Goal: Obtain resource: Obtain resource

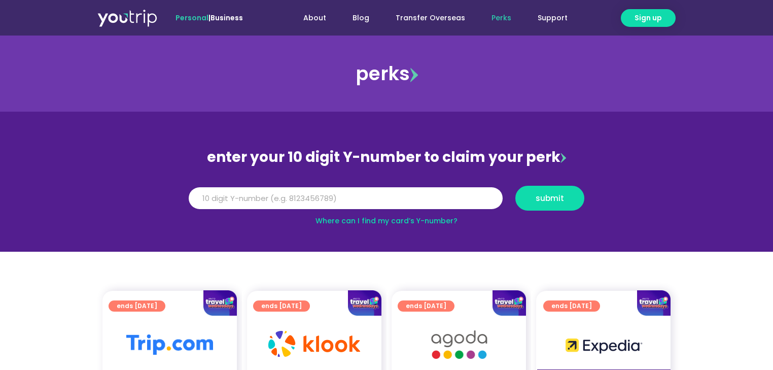
scroll to position [81, 0]
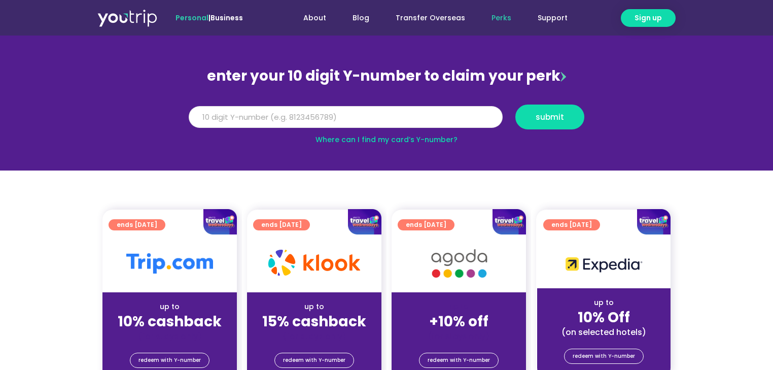
click at [309, 114] on input "Y Number" at bounding box center [346, 117] width 314 height 22
type input "8160157945"
click at [544, 125] on button "submit" at bounding box center [550, 117] width 69 height 25
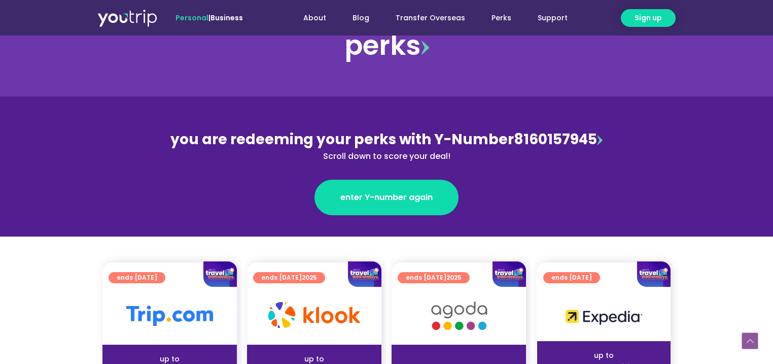
scroll to position [162, 0]
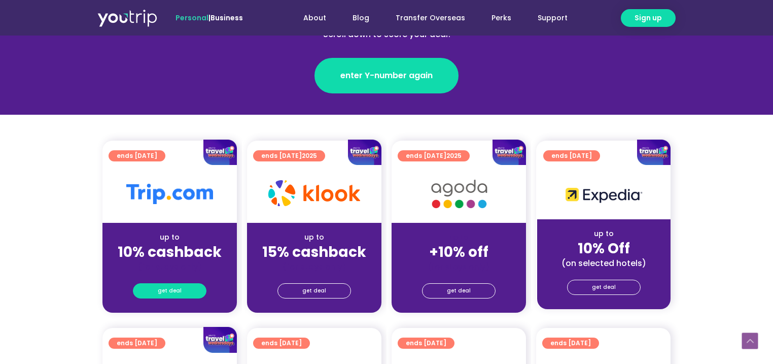
click at [180, 290] on span "get deal" at bounding box center [170, 291] width 24 height 14
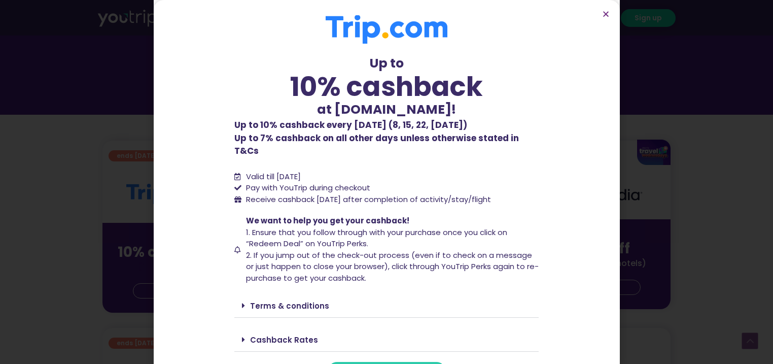
click at [364, 363] on span "redeem deal" at bounding box center [387, 371] width 46 height 8
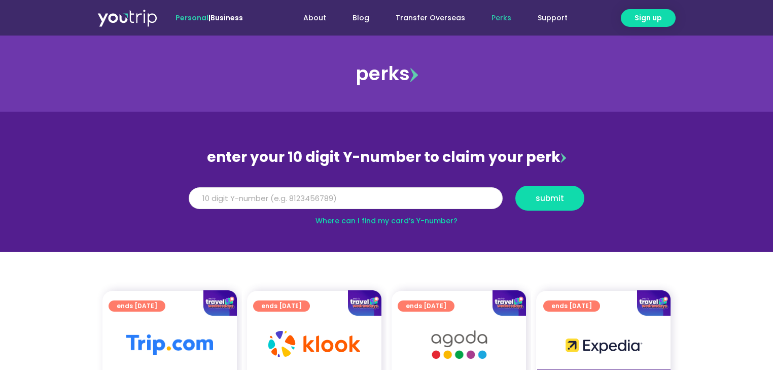
click at [345, 196] on input "Y Number" at bounding box center [346, 198] width 314 height 22
type input "8160157945"
click at [567, 199] on span "submit" at bounding box center [550, 198] width 52 height 8
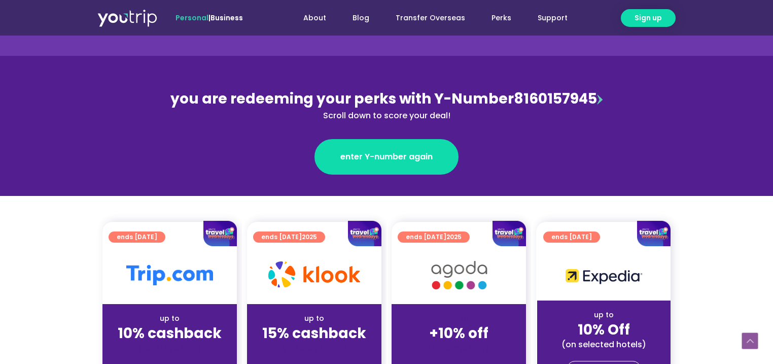
scroll to position [162, 0]
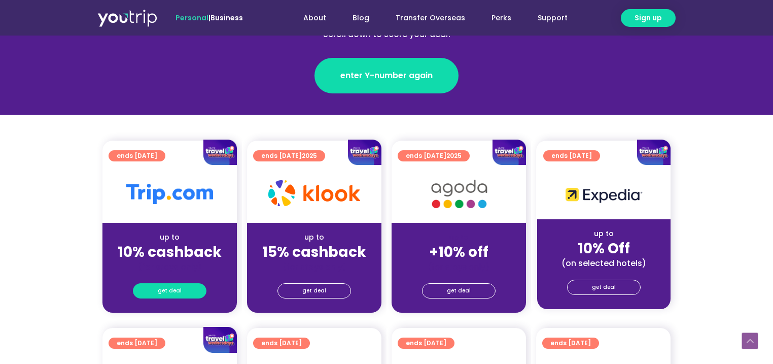
click at [174, 293] on span "get deal" at bounding box center [170, 291] width 24 height 14
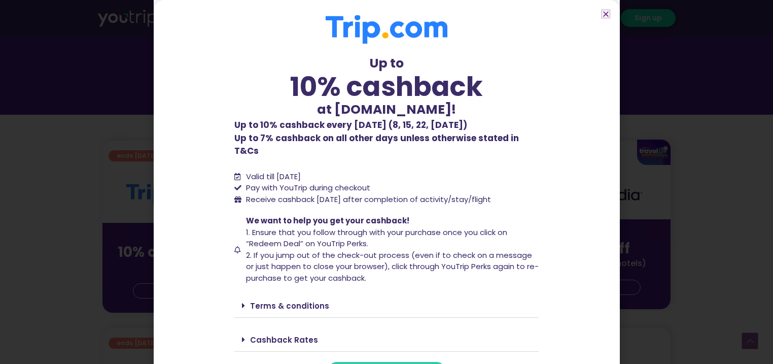
scroll to position [12, 0]
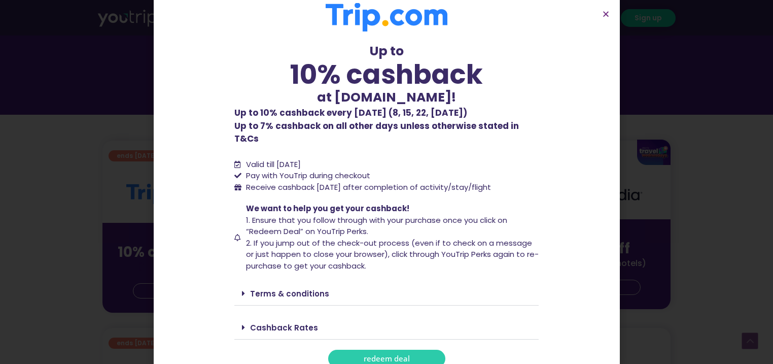
click at [373, 355] on span "redeem deal" at bounding box center [387, 359] width 46 height 8
